Goal: Check status: Check status

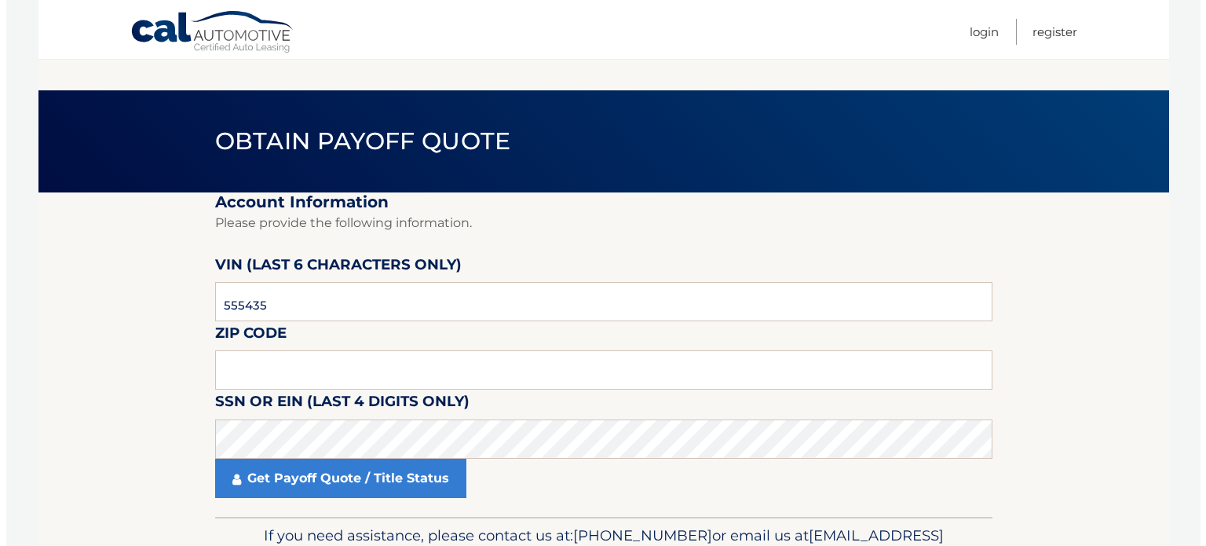
scroll to position [79, 0]
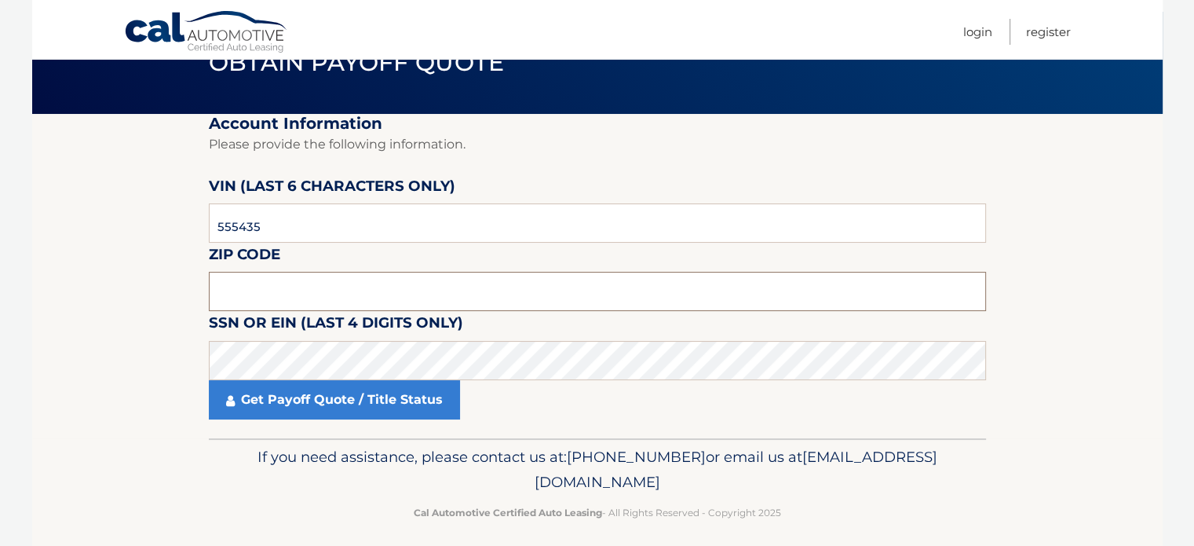
click at [305, 298] on input "text" at bounding box center [597, 291] width 777 height 39
paste input "11751"
type input "11751"
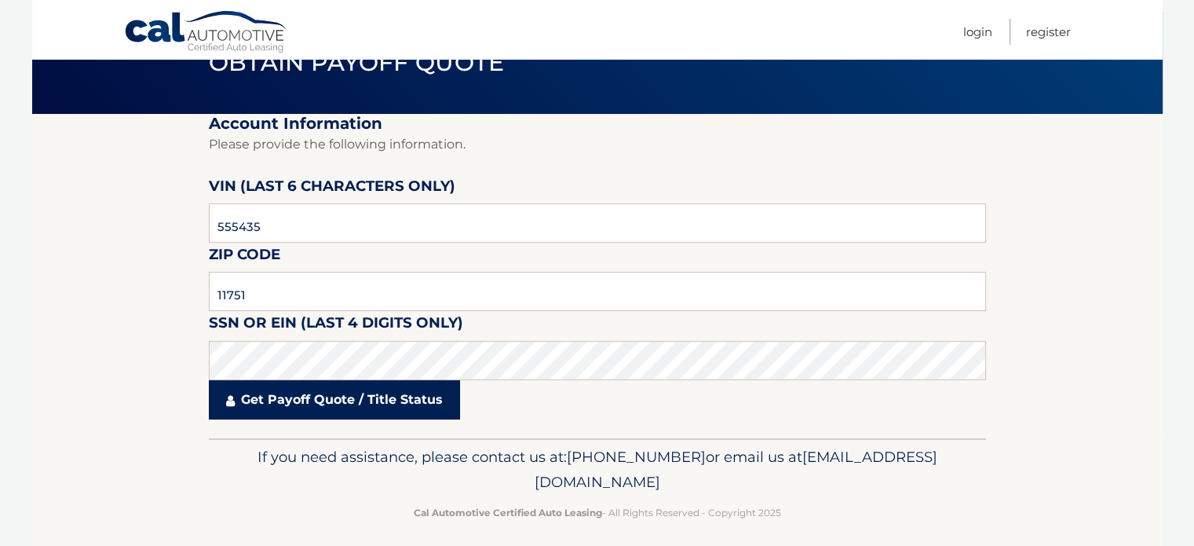
click at [389, 400] on link "Get Payoff Quote / Title Status" at bounding box center [334, 399] width 251 height 39
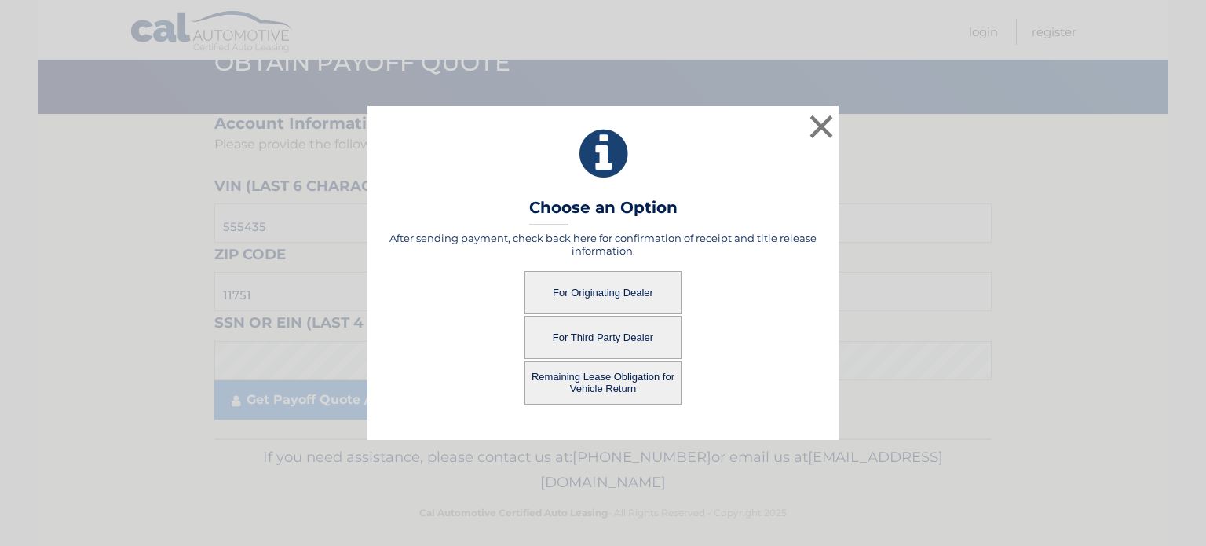
click at [638, 338] on button "For Third Party Dealer" at bounding box center [602, 337] width 157 height 43
click at [600, 334] on button "For Third Party Dealer" at bounding box center [602, 337] width 157 height 43
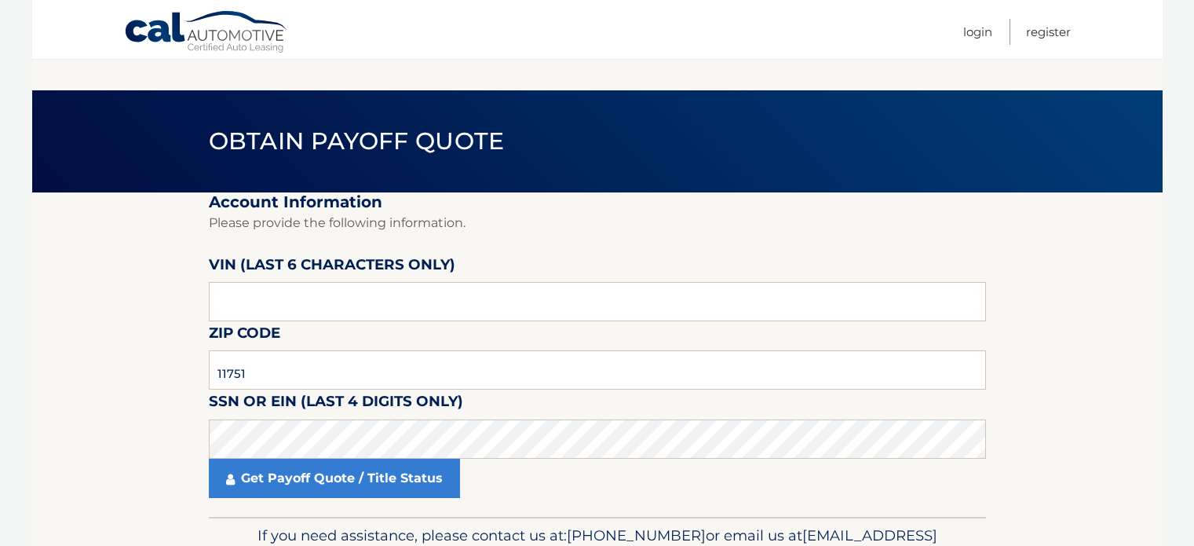
scroll to position [79, 0]
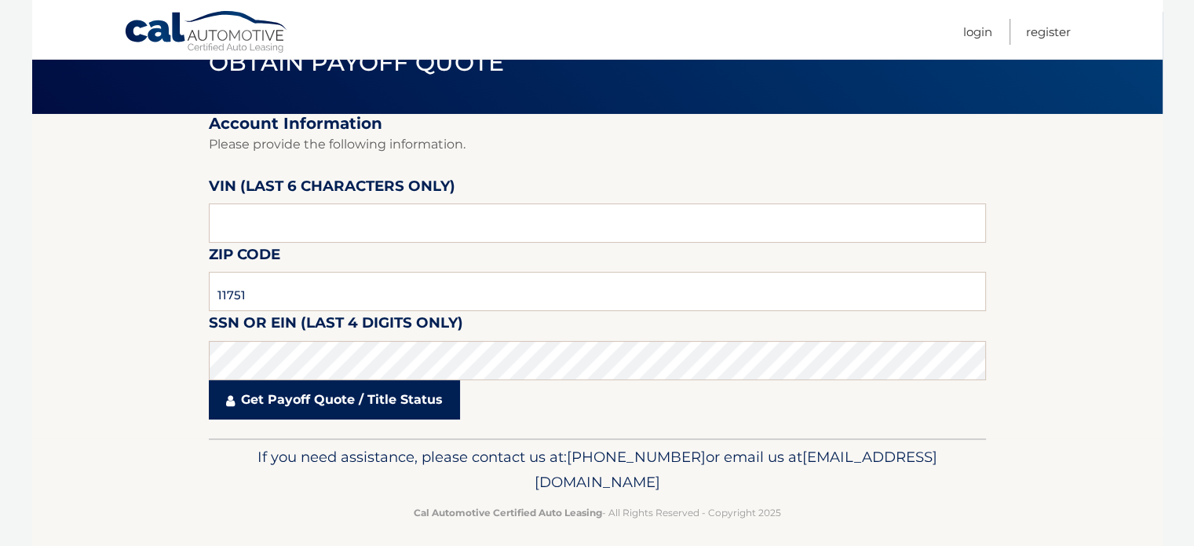
click at [277, 411] on link "Get Payoff Quote / Title Status" at bounding box center [334, 399] width 251 height 39
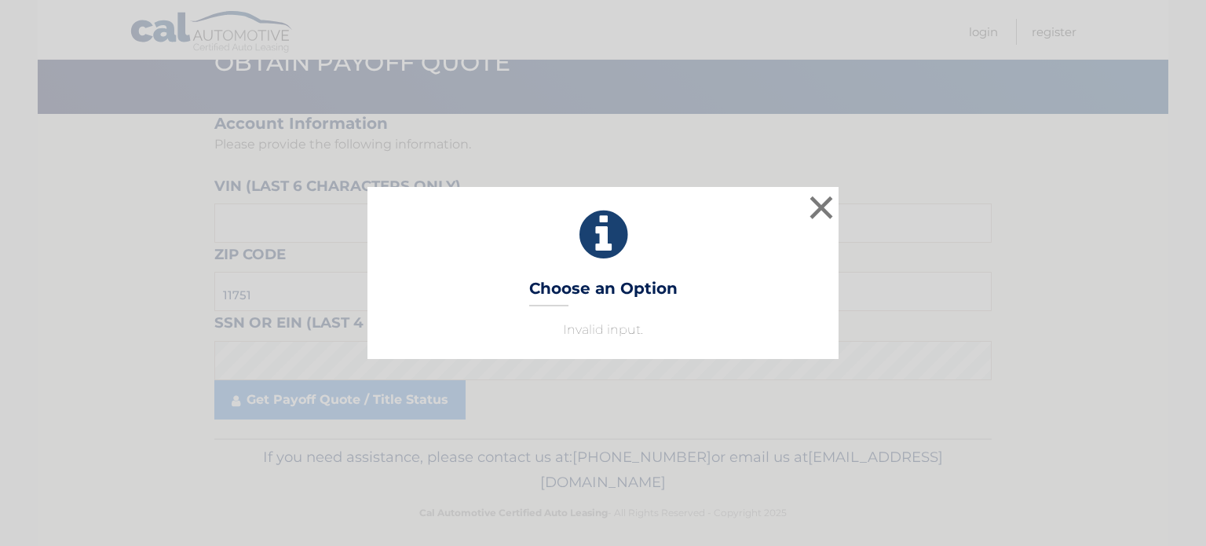
click at [646, 333] on p "Invalid input." at bounding box center [603, 329] width 432 height 19
click at [623, 320] on p "Invalid input." at bounding box center [603, 329] width 432 height 19
click at [817, 203] on button "×" at bounding box center [821, 207] width 31 height 31
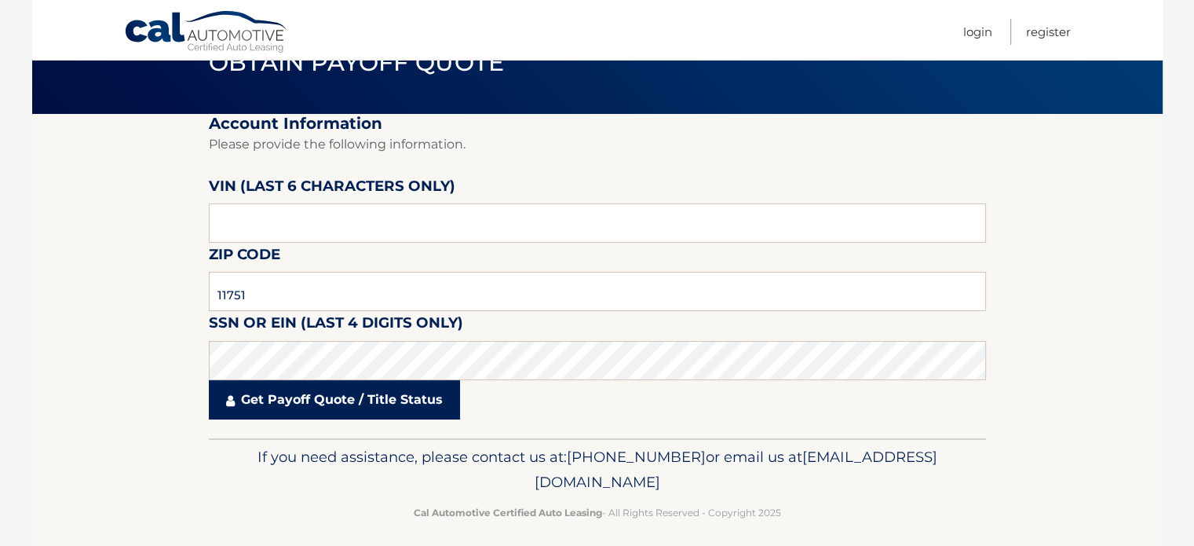
click at [270, 408] on link "Get Payoff Quote / Title Status" at bounding box center [334, 399] width 251 height 39
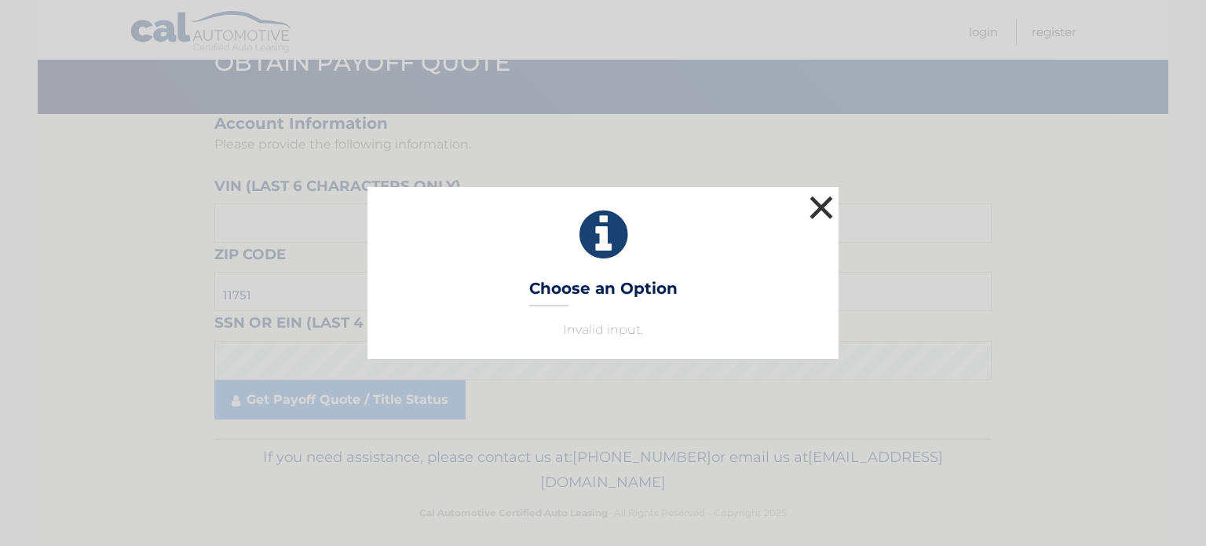
click at [830, 200] on button "×" at bounding box center [821, 207] width 31 height 31
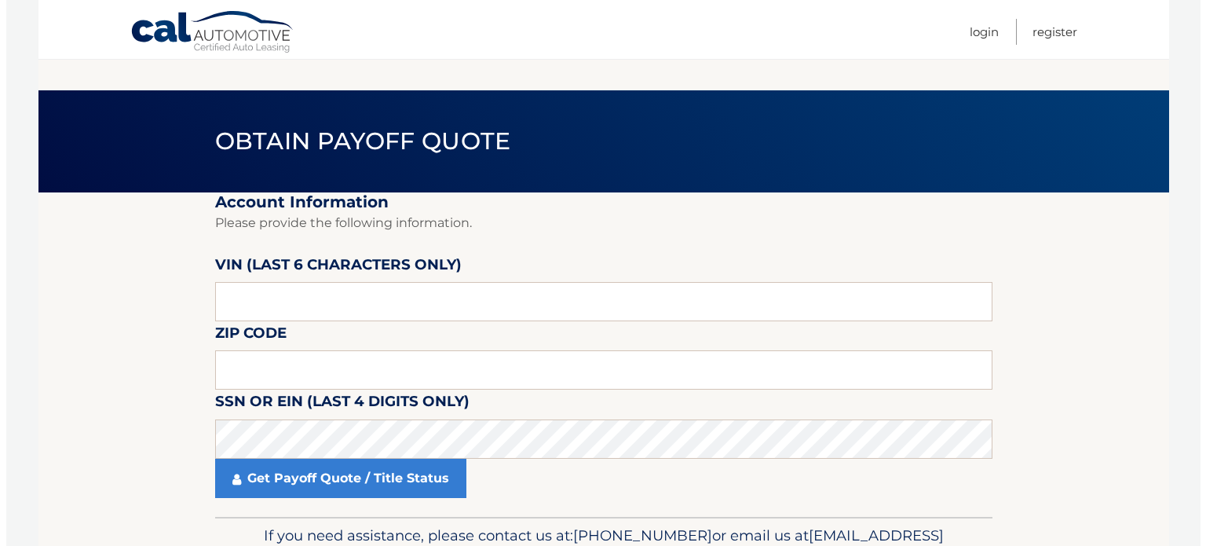
scroll to position [79, 0]
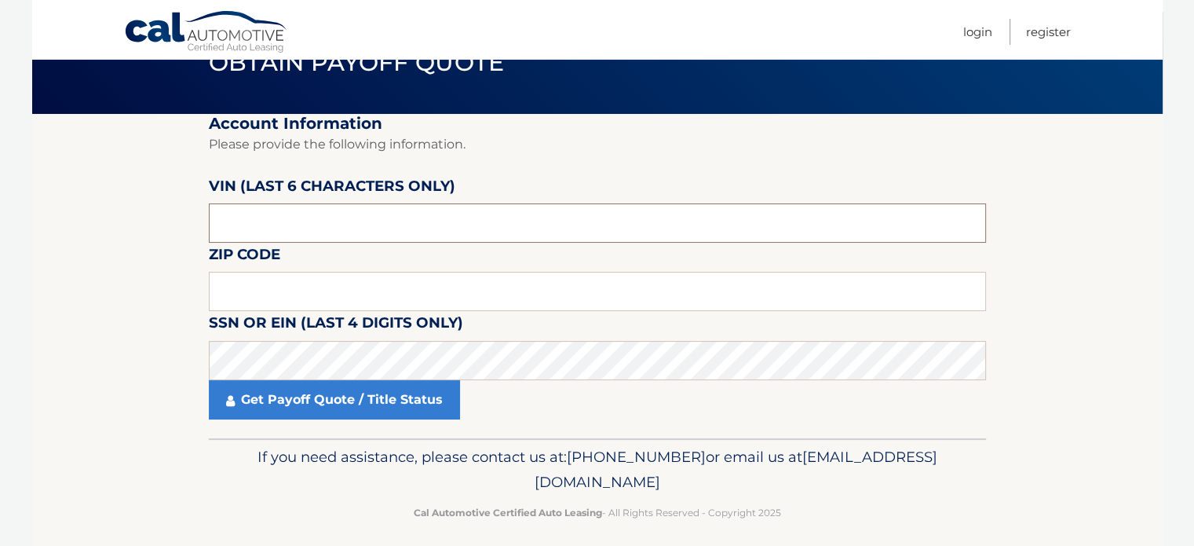
click at [243, 224] on input "text" at bounding box center [597, 222] width 777 height 39
click at [258, 294] on input "text" at bounding box center [597, 291] width 777 height 39
click at [232, 288] on input "text" at bounding box center [597, 291] width 777 height 39
paste input "11751"
type input "11751"
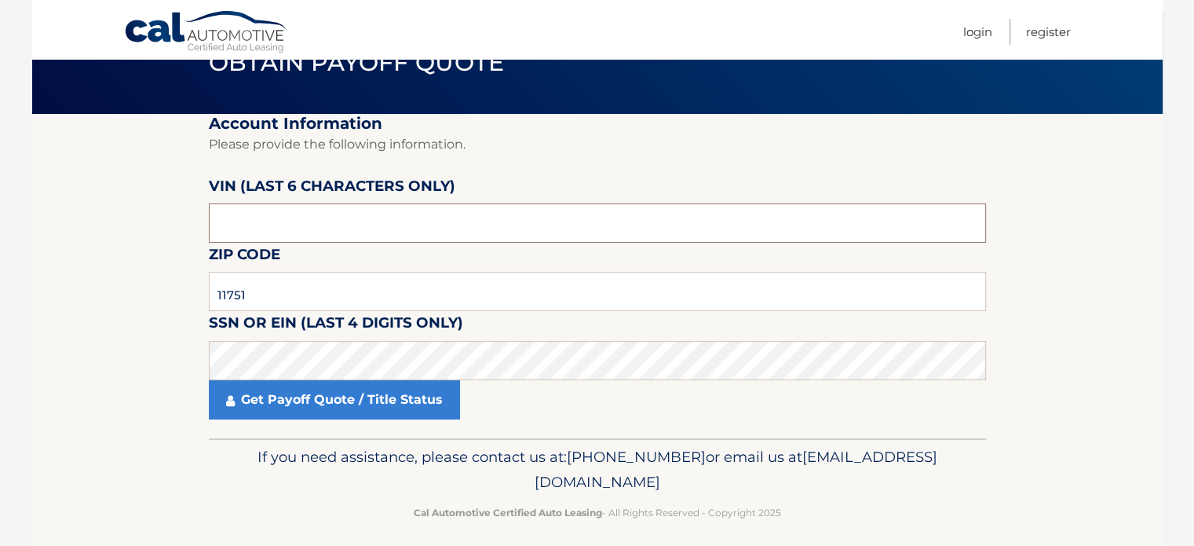
click at [320, 228] on input "text" at bounding box center [597, 222] width 777 height 39
click at [427, 235] on input "text" at bounding box center [597, 222] width 777 height 39
paste input "1V2KR2"
type input "1V2KR2"
click at [643, 442] on div "If you need assistance, please contact us at: 609-807-3200 or email us at Custo…" at bounding box center [597, 482] width 777 height 88
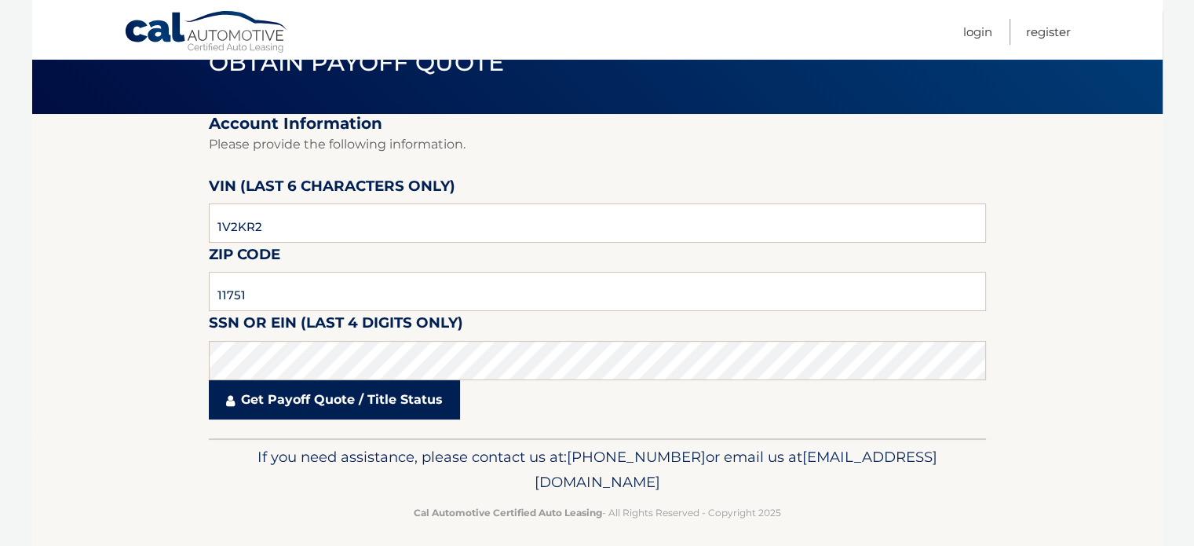
click at [399, 398] on link "Get Payoff Quote / Title Status" at bounding box center [334, 399] width 251 height 39
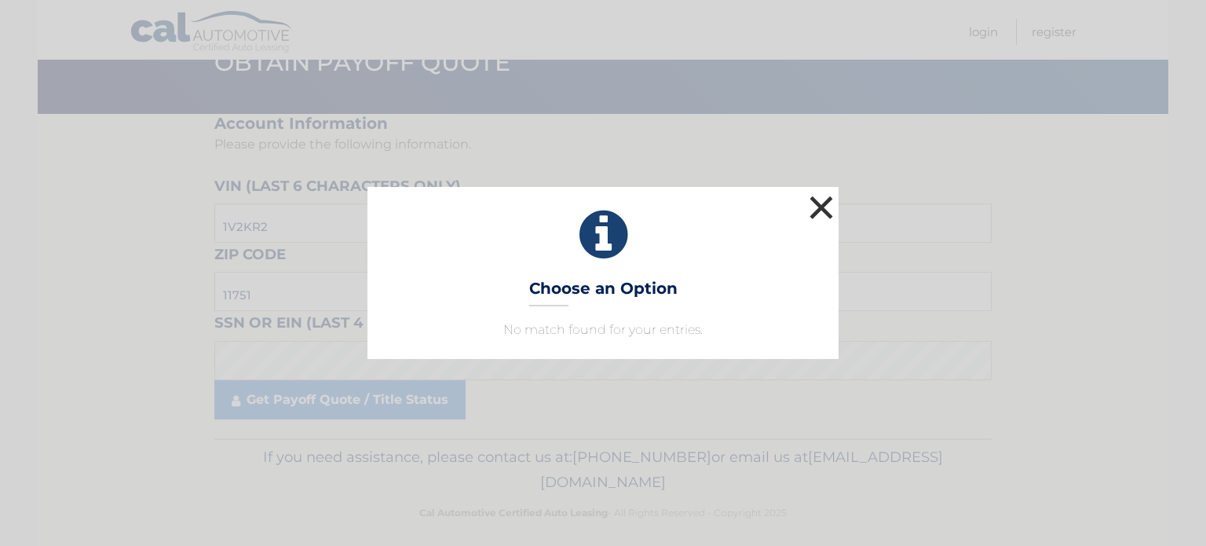
click at [813, 213] on button "×" at bounding box center [821, 207] width 31 height 31
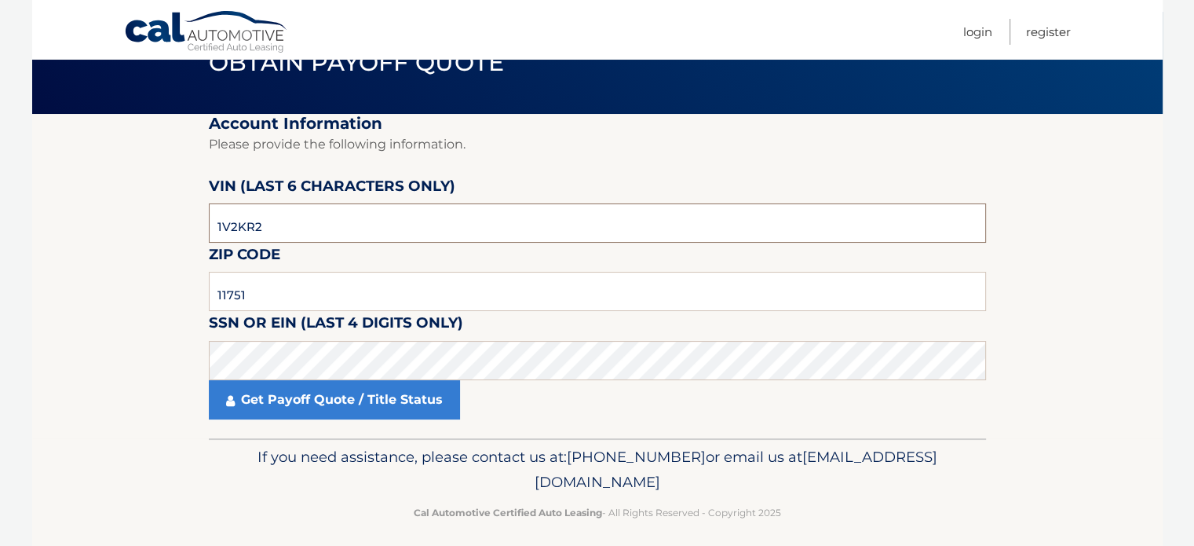
click at [263, 223] on input "1V2KR2" at bounding box center [597, 222] width 777 height 39
click at [263, 222] on input "1V2KR2" at bounding box center [597, 222] width 777 height 39
click at [262, 222] on input "1V2KR2" at bounding box center [597, 222] width 777 height 39
click at [342, 233] on input "text" at bounding box center [597, 222] width 777 height 39
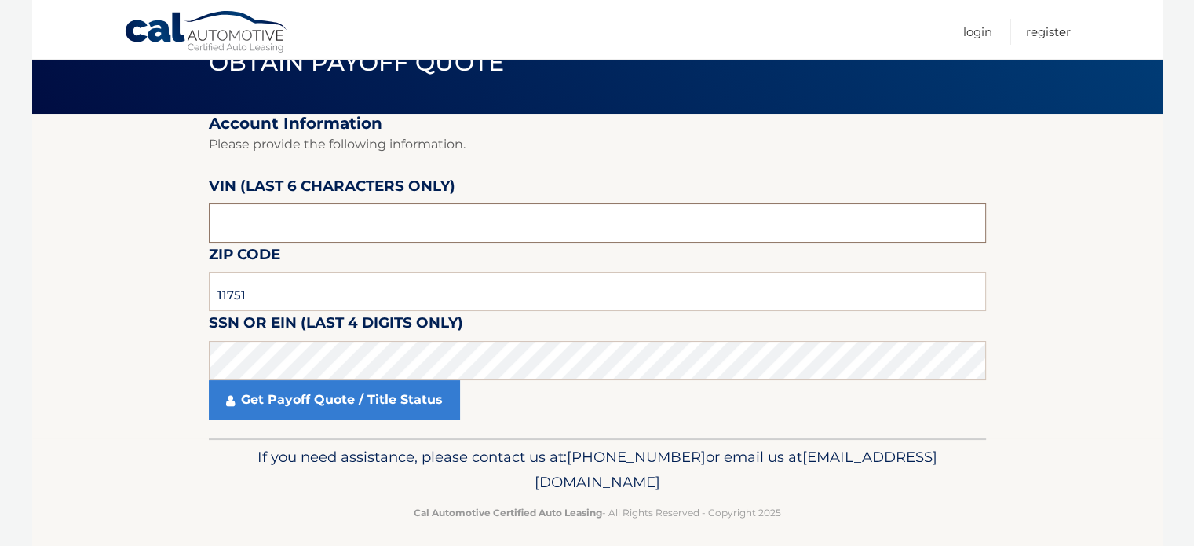
click at [342, 233] on input "text" at bounding box center [597, 222] width 777 height 39
paste input "555435"
type input "555435"
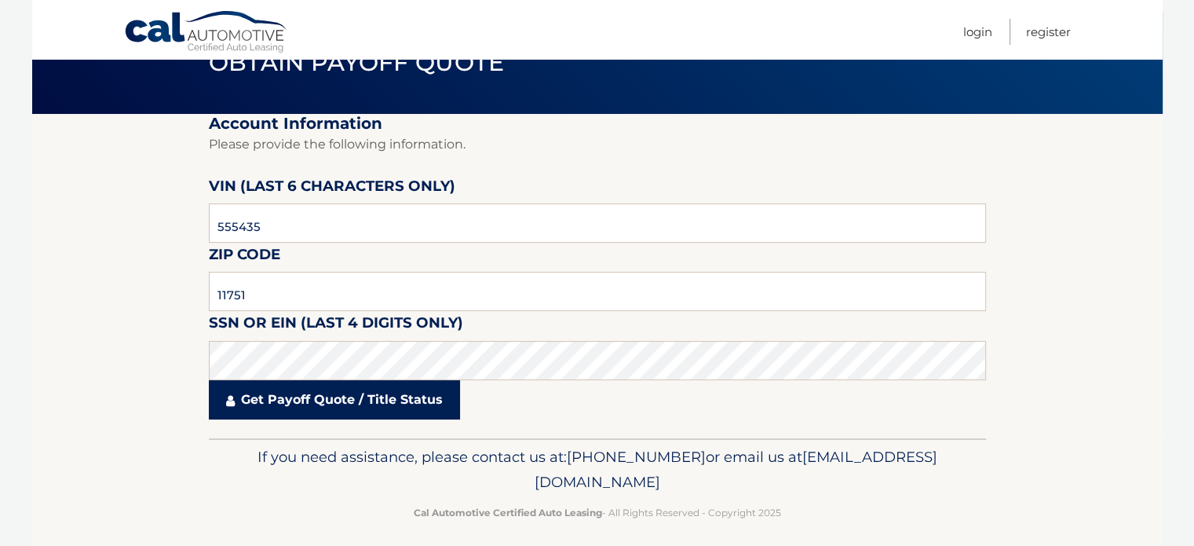
click at [316, 410] on link "Get Payoff Quote / Title Status" at bounding box center [334, 399] width 251 height 39
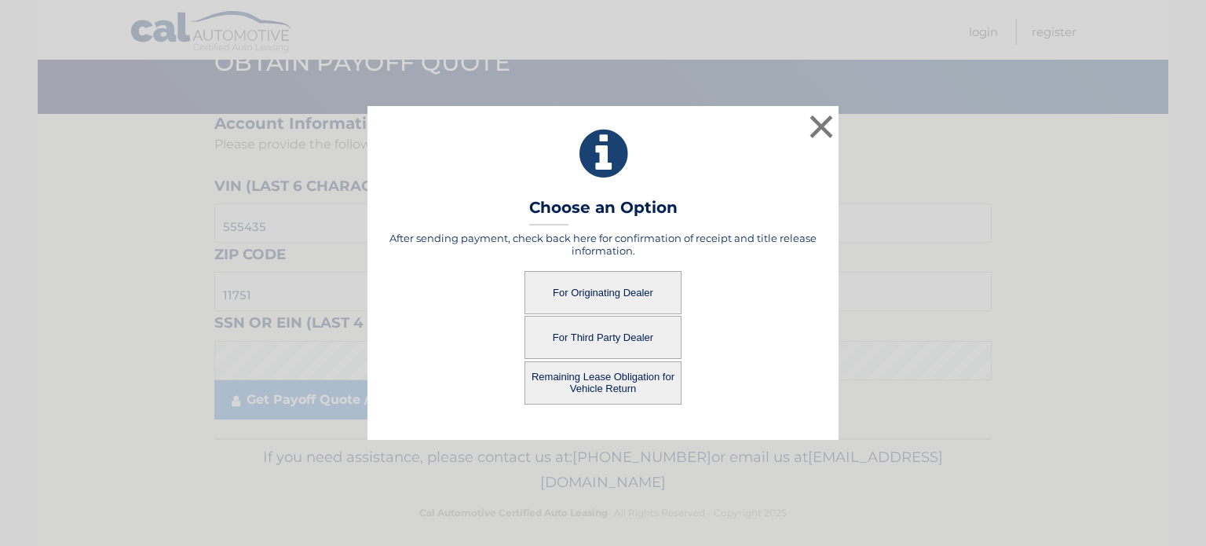
click at [649, 343] on button "For Third Party Dealer" at bounding box center [602, 337] width 157 height 43
click at [640, 337] on button "For Third Party Dealer" at bounding box center [602, 337] width 157 height 43
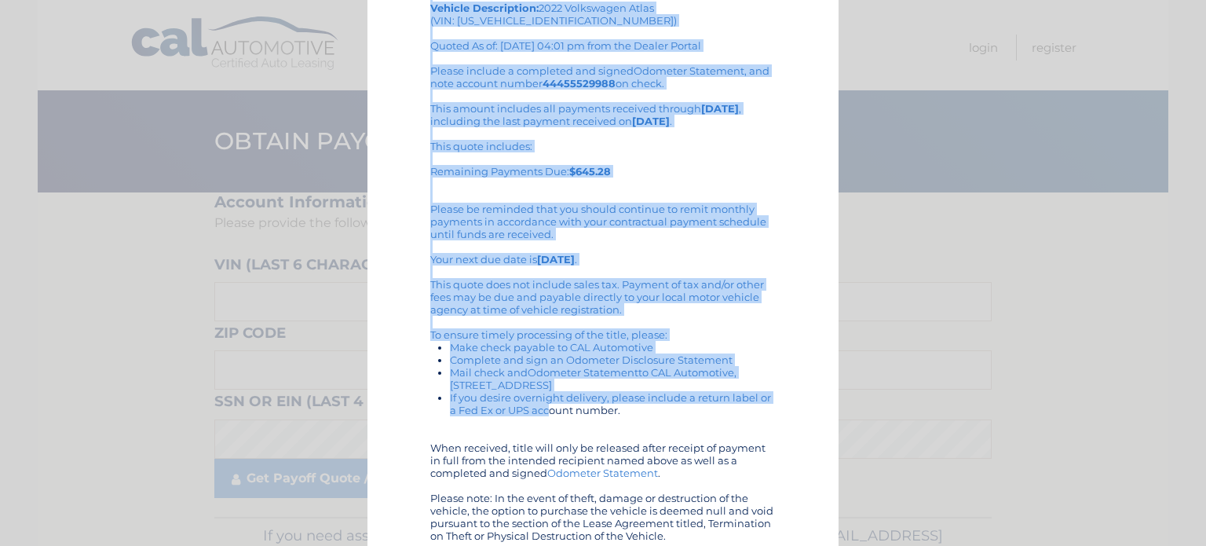
scroll to position [190, 0]
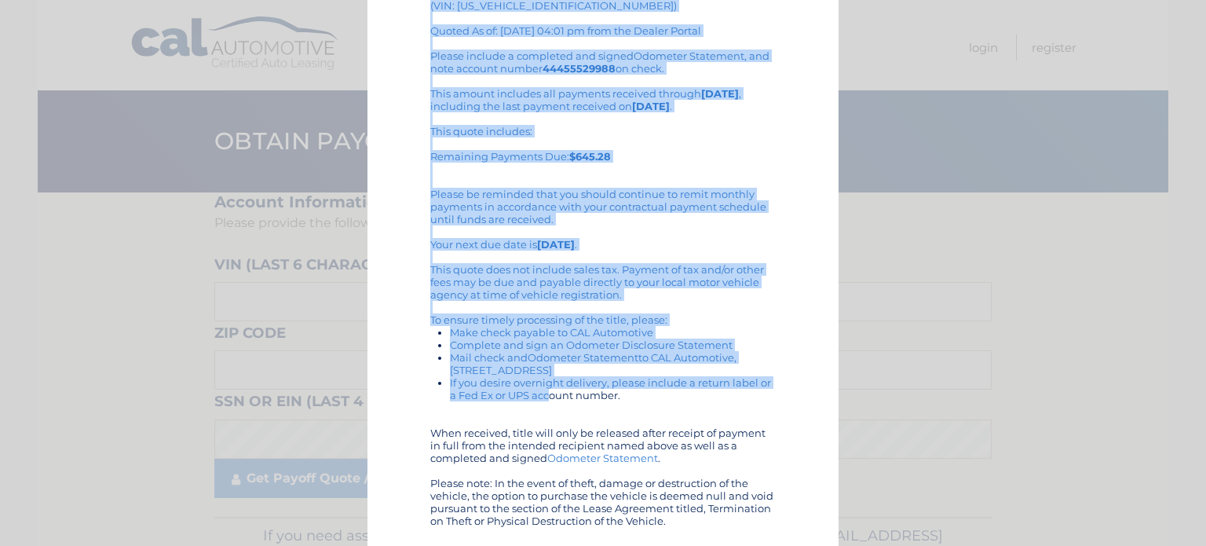
drag, startPoint x: 422, startPoint y: 115, endPoint x: 676, endPoint y: 539, distance: 494.0
click at [676, 539] on div "× This quote is valid for any dealership wishing to purchase this vehicle Purch…" at bounding box center [602, 178] width 471 height 736
